Goal: Task Accomplishment & Management: Manage account settings

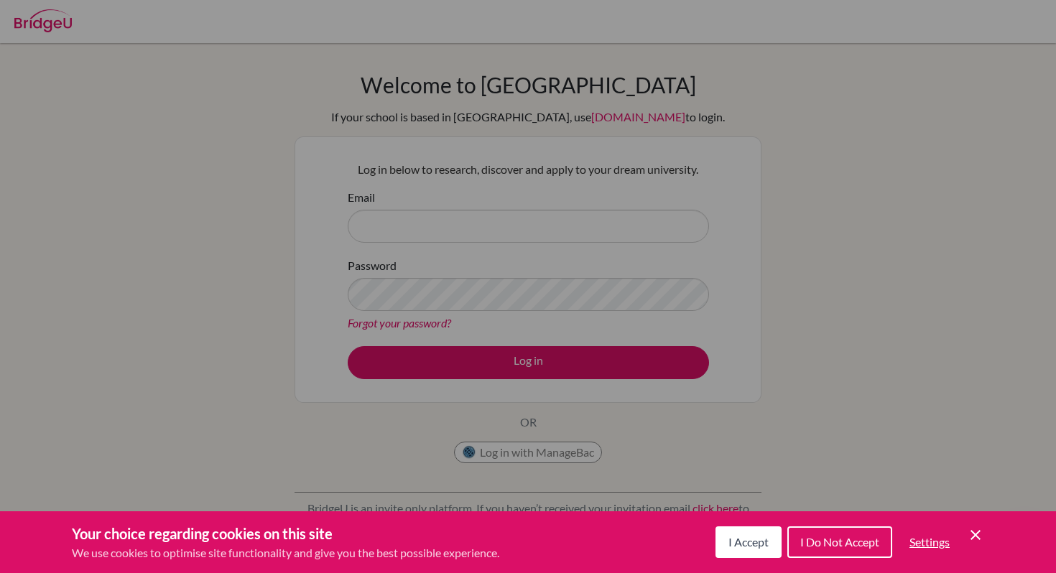
click at [757, 535] on span "I Accept" at bounding box center [748, 542] width 40 height 14
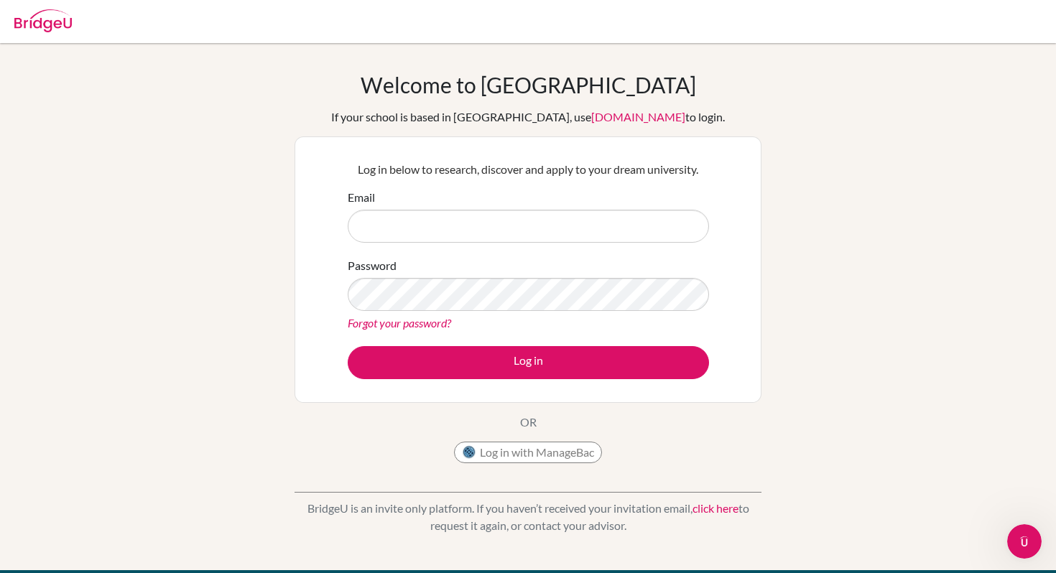
click at [473, 213] on input "Email" at bounding box center [528, 226] width 361 height 33
click at [545, 453] on button "Log in with ManageBac" at bounding box center [528, 453] width 148 height 22
click at [521, 455] on button "Log in with ManageBac" at bounding box center [528, 453] width 148 height 22
click at [619, 219] on input "Email" at bounding box center [528, 226] width 361 height 33
type input "[EMAIL_ADDRESS][DOMAIN_NAME]"
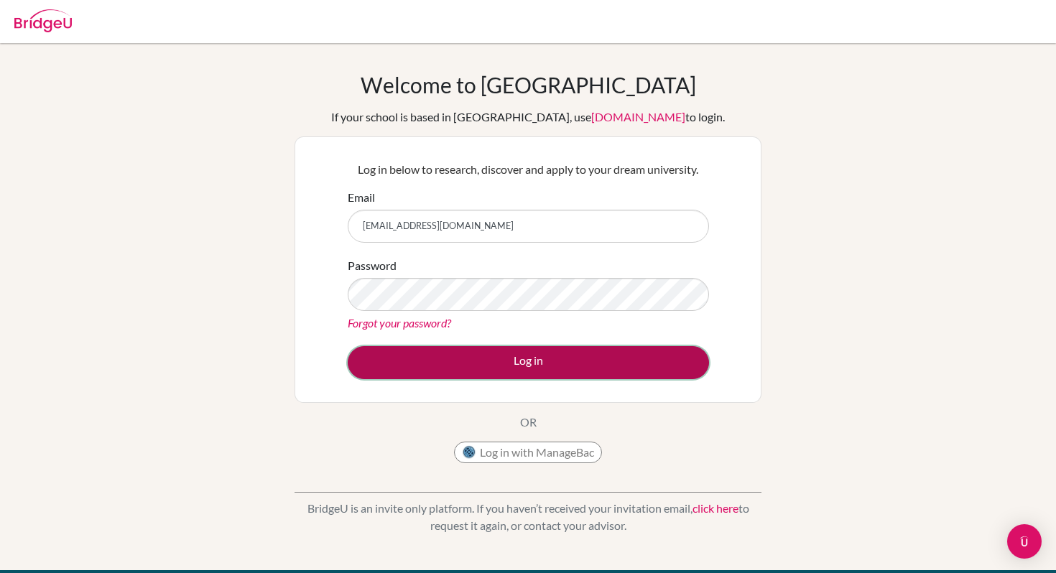
click at [597, 368] on button "Log in" at bounding box center [528, 362] width 361 height 33
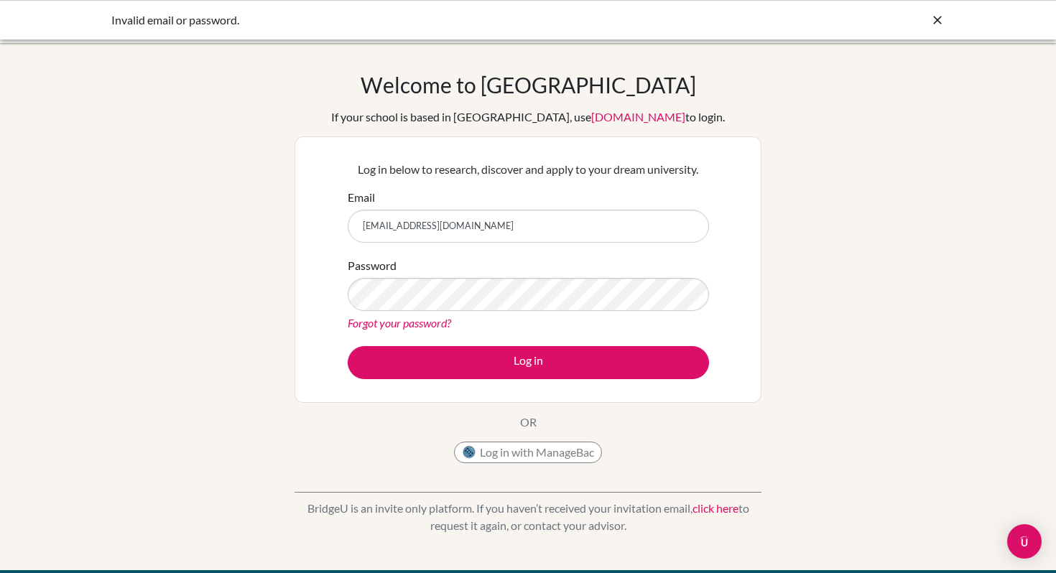
click at [602, 313] on div "Password Forgot your password?" at bounding box center [528, 294] width 361 height 75
